Goal: Complete application form

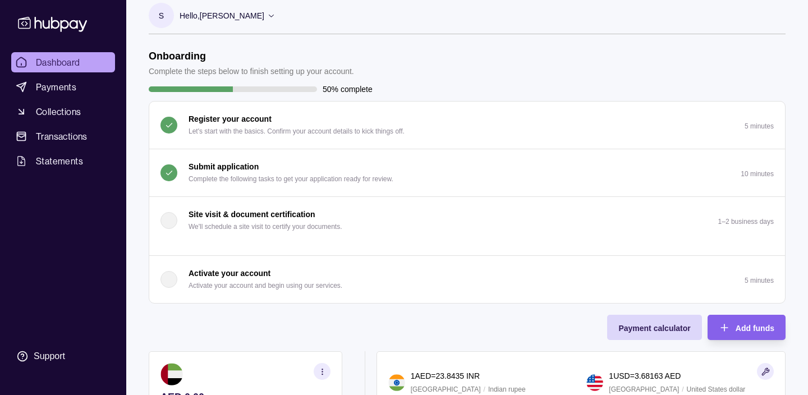
scroll to position [11, 0]
click at [475, 175] on button "Submit application Complete the following tasks to get your application ready f…" at bounding box center [467, 172] width 636 height 47
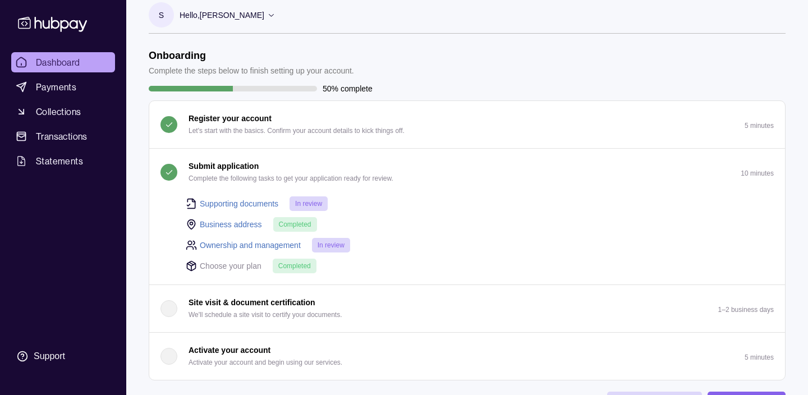
click at [229, 222] on link "Business address" at bounding box center [231, 224] width 62 height 12
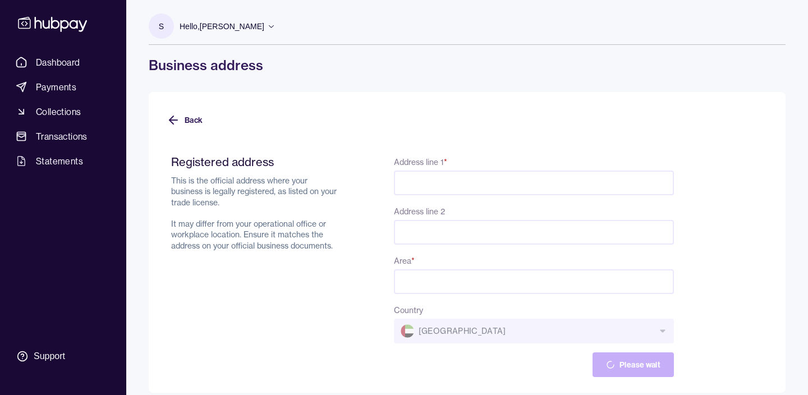
type input "**********"
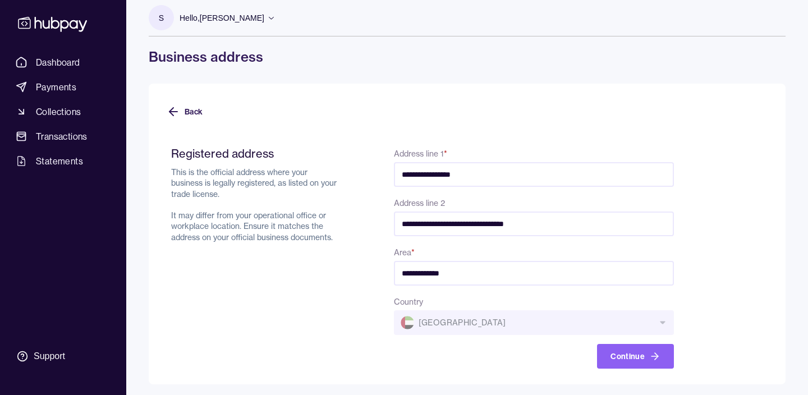
scroll to position [11, 0]
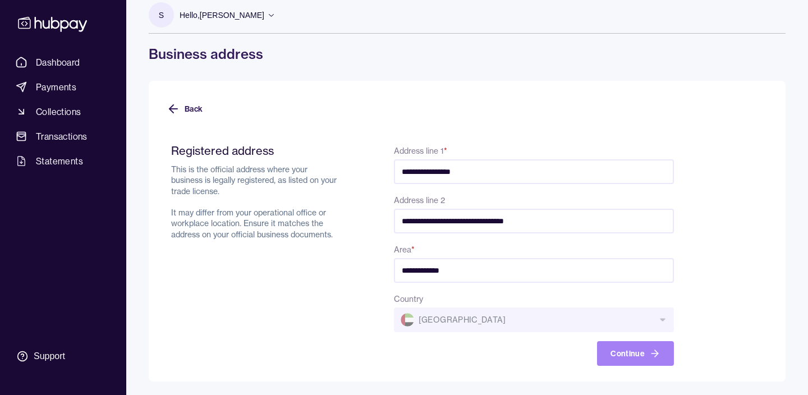
click at [621, 358] on button "Continue" at bounding box center [635, 353] width 77 height 25
